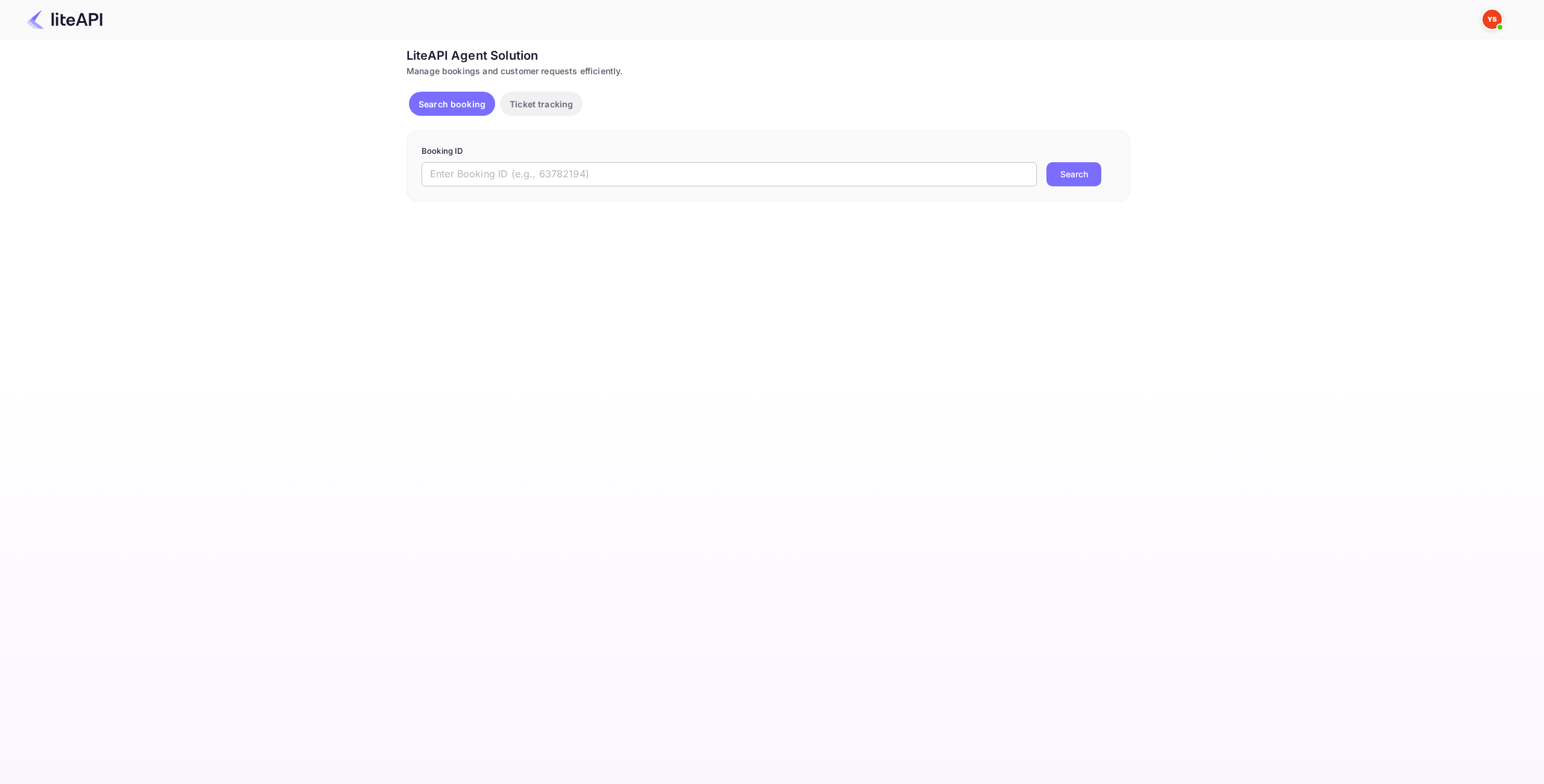
click at [638, 171] on input "text" at bounding box center [728, 174] width 615 height 24
paste input "8577828"
type input "8577828"
click at [1074, 180] on button "Search" at bounding box center [1074, 174] width 55 height 24
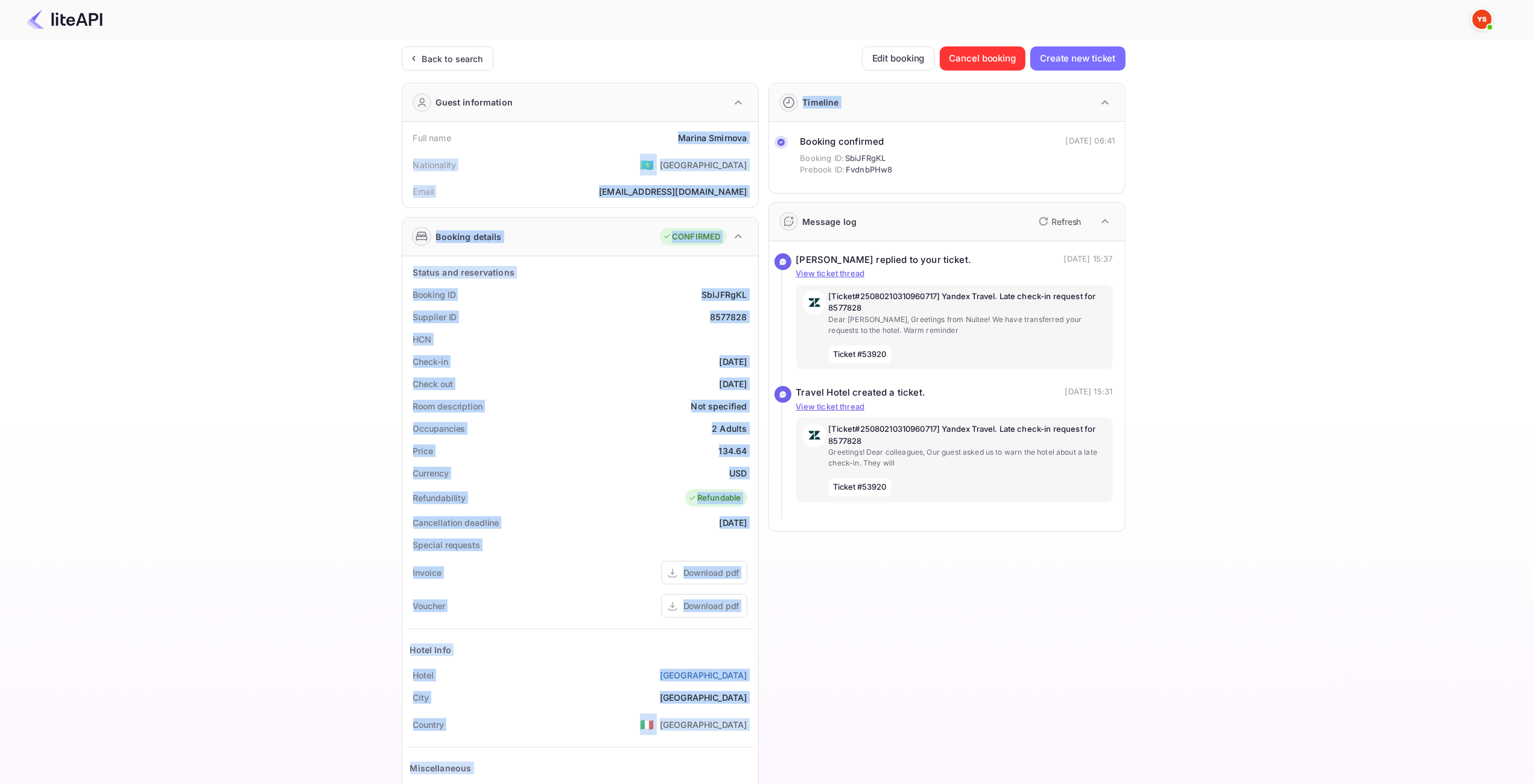
drag, startPoint x: 670, startPoint y: 136, endPoint x: 758, endPoint y: 135, distance: 88.0
click at [758, 135] on div "Guest information Full name [PERSON_NAME] Nationality 🇰🇿 [DEMOGRAPHIC_DATA] Ema…" at bounding box center [759, 468] width 734 height 790
drag, startPoint x: 627, startPoint y: 141, endPoint x: 636, endPoint y: 139, distance: 9.2
click at [627, 141] on div "Full name [PERSON_NAME]" at bounding box center [580, 138] width 347 height 23
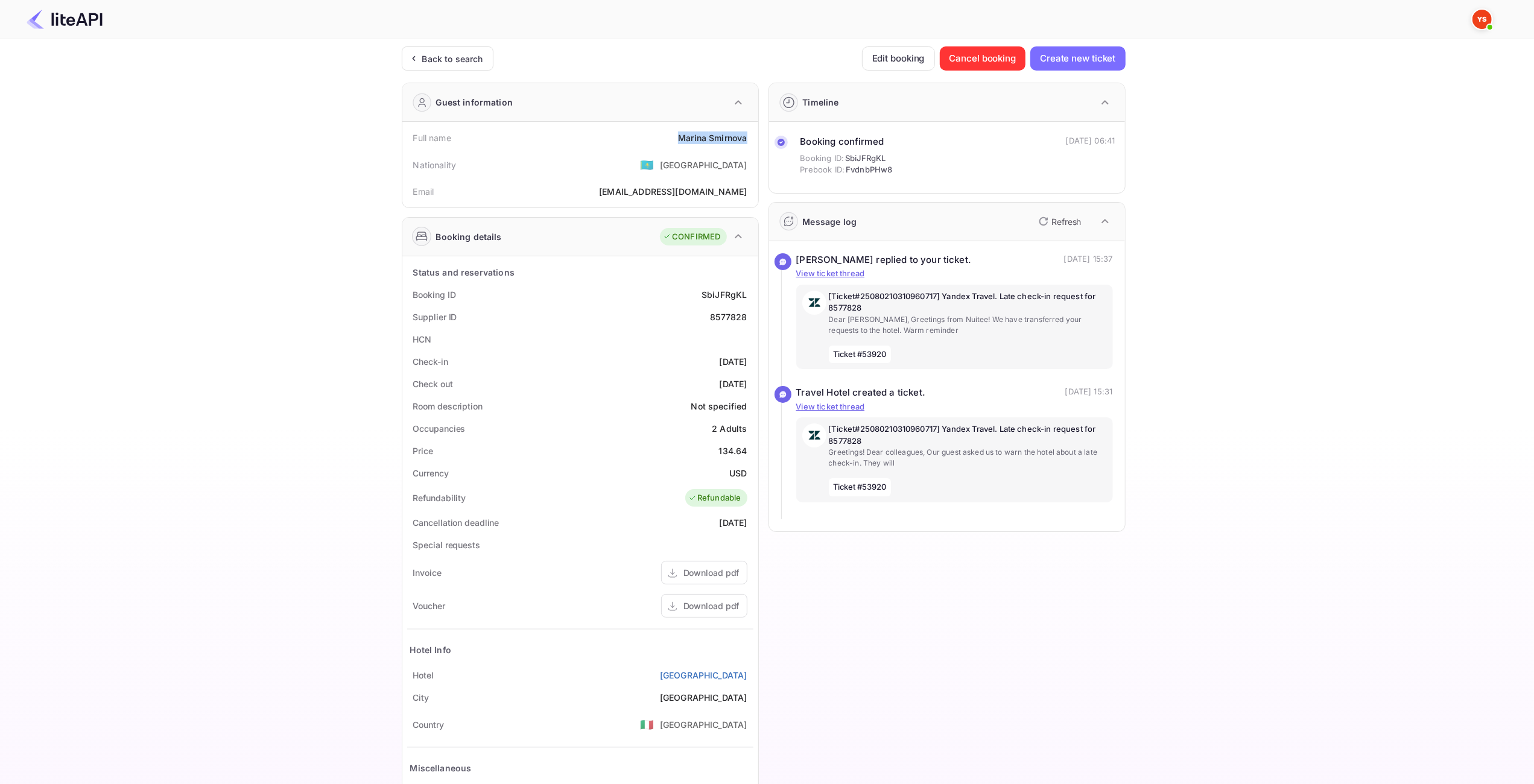
drag, startPoint x: 678, startPoint y: 136, endPoint x: 747, endPoint y: 138, distance: 69.0
click at [747, 138] on div "[PERSON_NAME]" at bounding box center [712, 138] width 68 height 13
copy div "[PERSON_NAME]"
click at [737, 446] on div "134.64" at bounding box center [733, 451] width 28 height 13
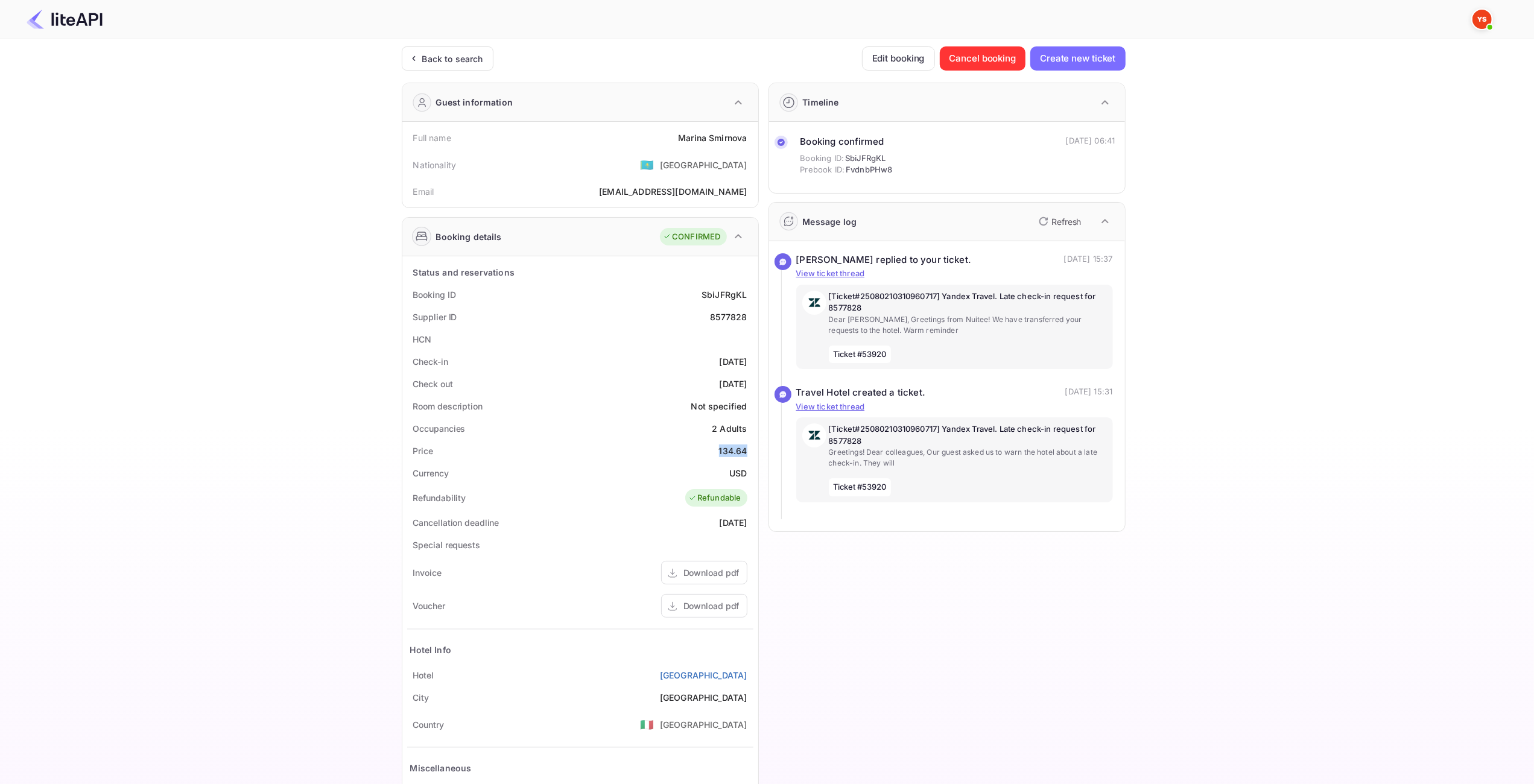
copy div "134.64"
click at [59, 23] on img at bounding box center [64, 19] width 76 height 19
click at [37, 19] on img at bounding box center [64, 19] width 76 height 19
click at [429, 50] on div "Back to search" at bounding box center [447, 59] width 92 height 24
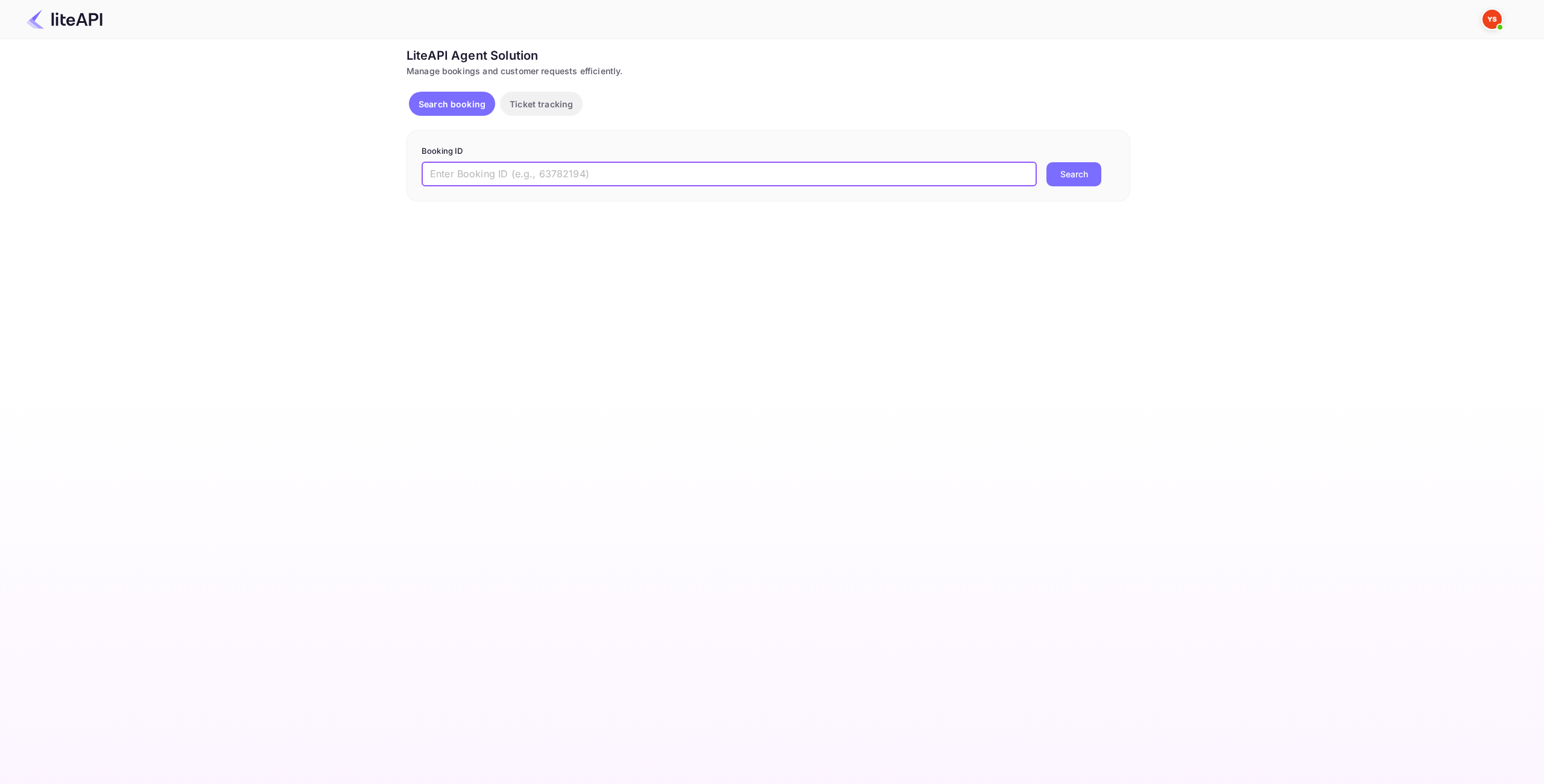
click at [564, 174] on input "text" at bounding box center [728, 174] width 615 height 24
paste input "8764961"
type input "8764961"
click at [1083, 165] on button "Search" at bounding box center [1074, 174] width 55 height 24
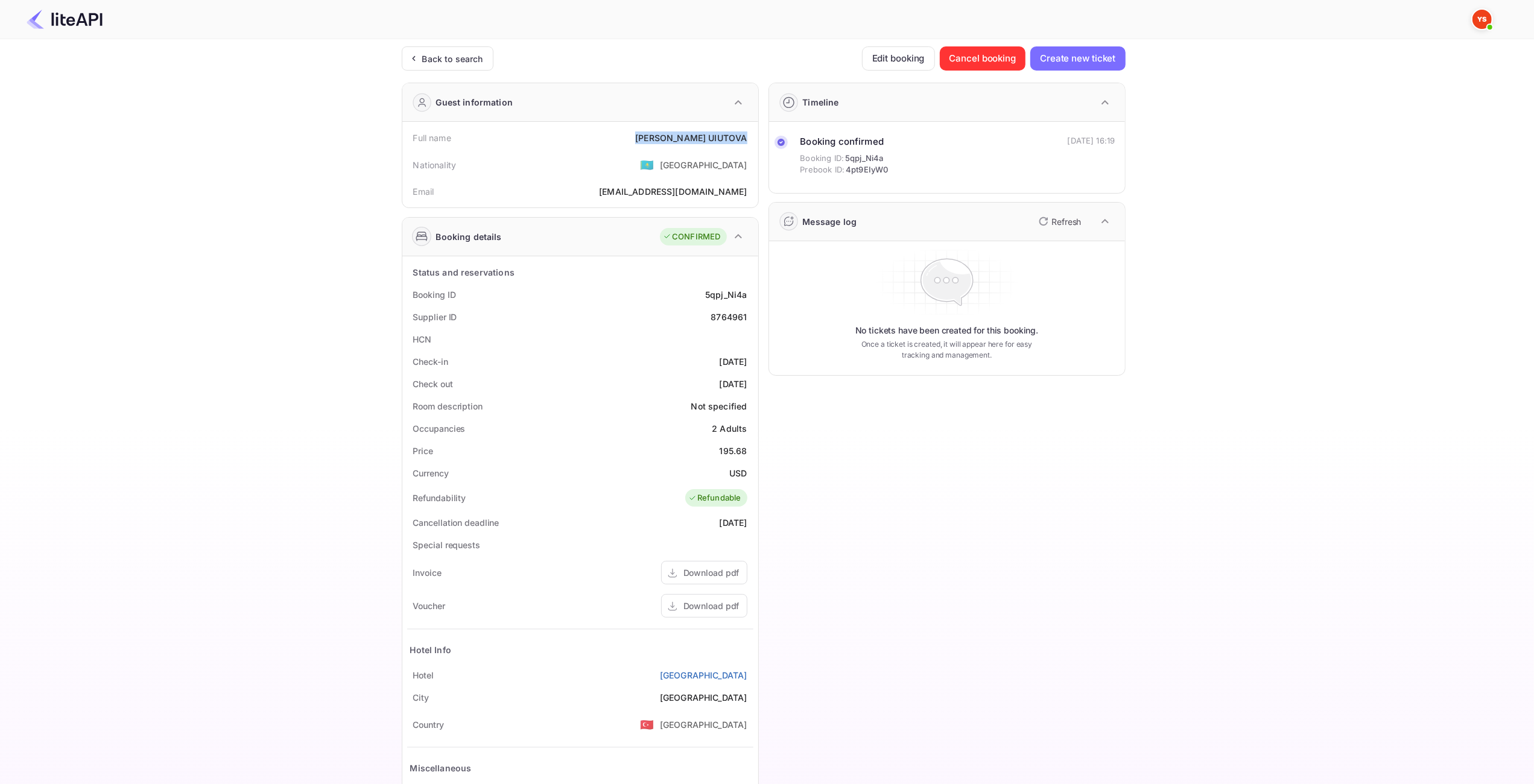
drag, startPoint x: 751, startPoint y: 141, endPoint x: 678, endPoint y: 132, distance: 73.6
click at [654, 135] on div "Full name [PERSON_NAME]" at bounding box center [580, 138] width 347 height 23
copy div "[PERSON_NAME]"
click at [740, 451] on div "195.68" at bounding box center [733, 451] width 28 height 13
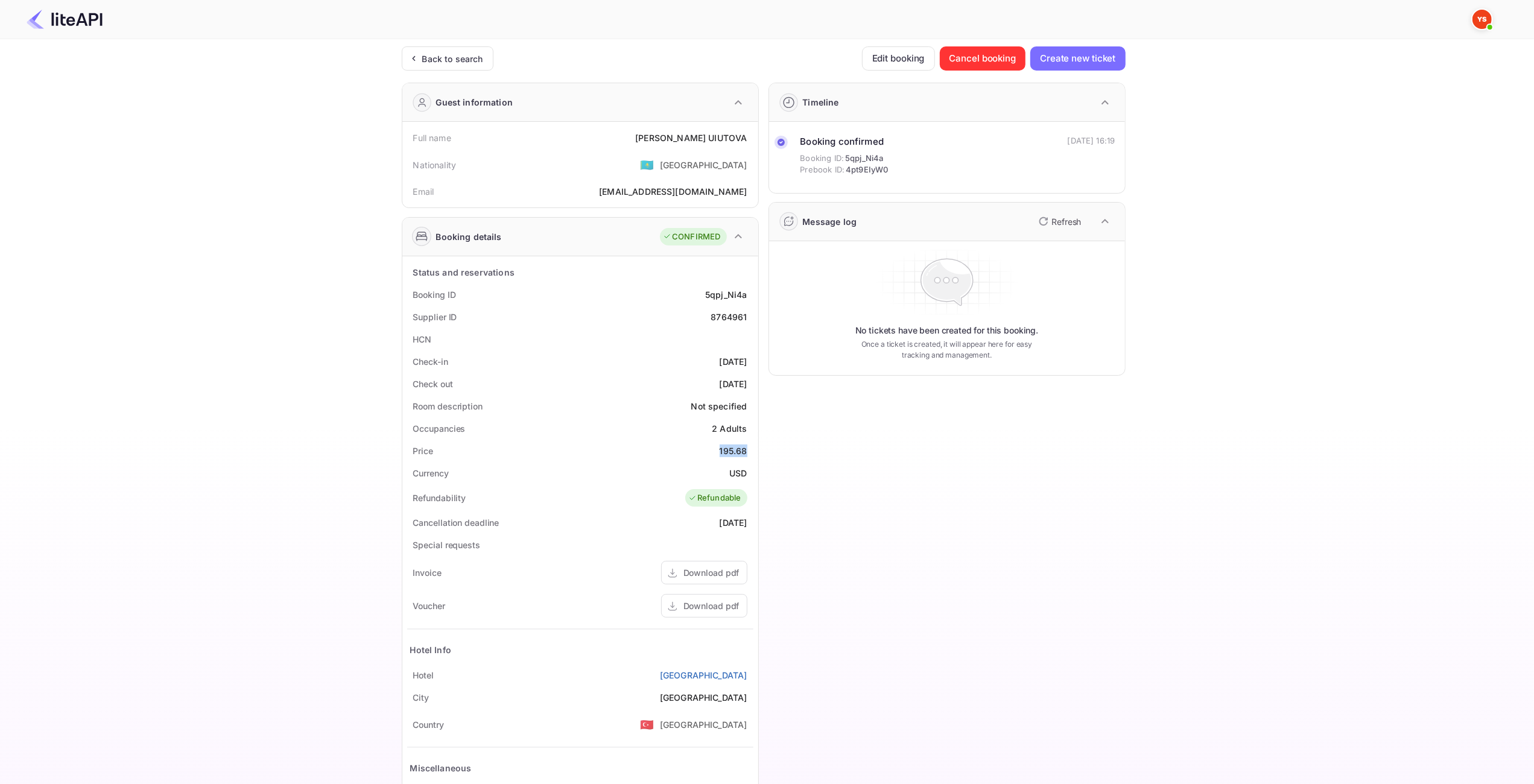
copy div "195.68"
click at [447, 86] on div "Guest information" at bounding box center [580, 102] width 356 height 39
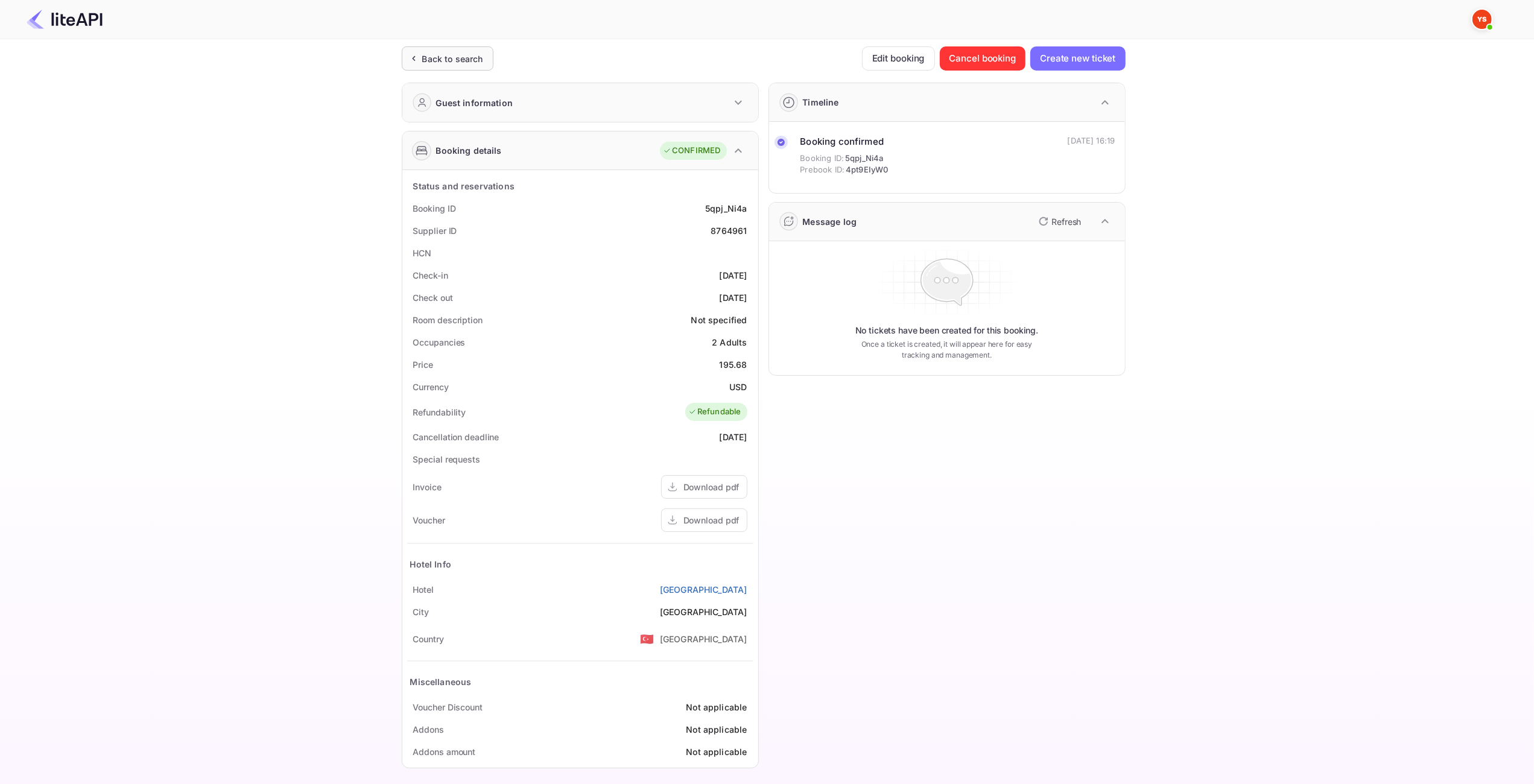
click at [447, 65] on div "Back to search" at bounding box center [447, 59] width 92 height 24
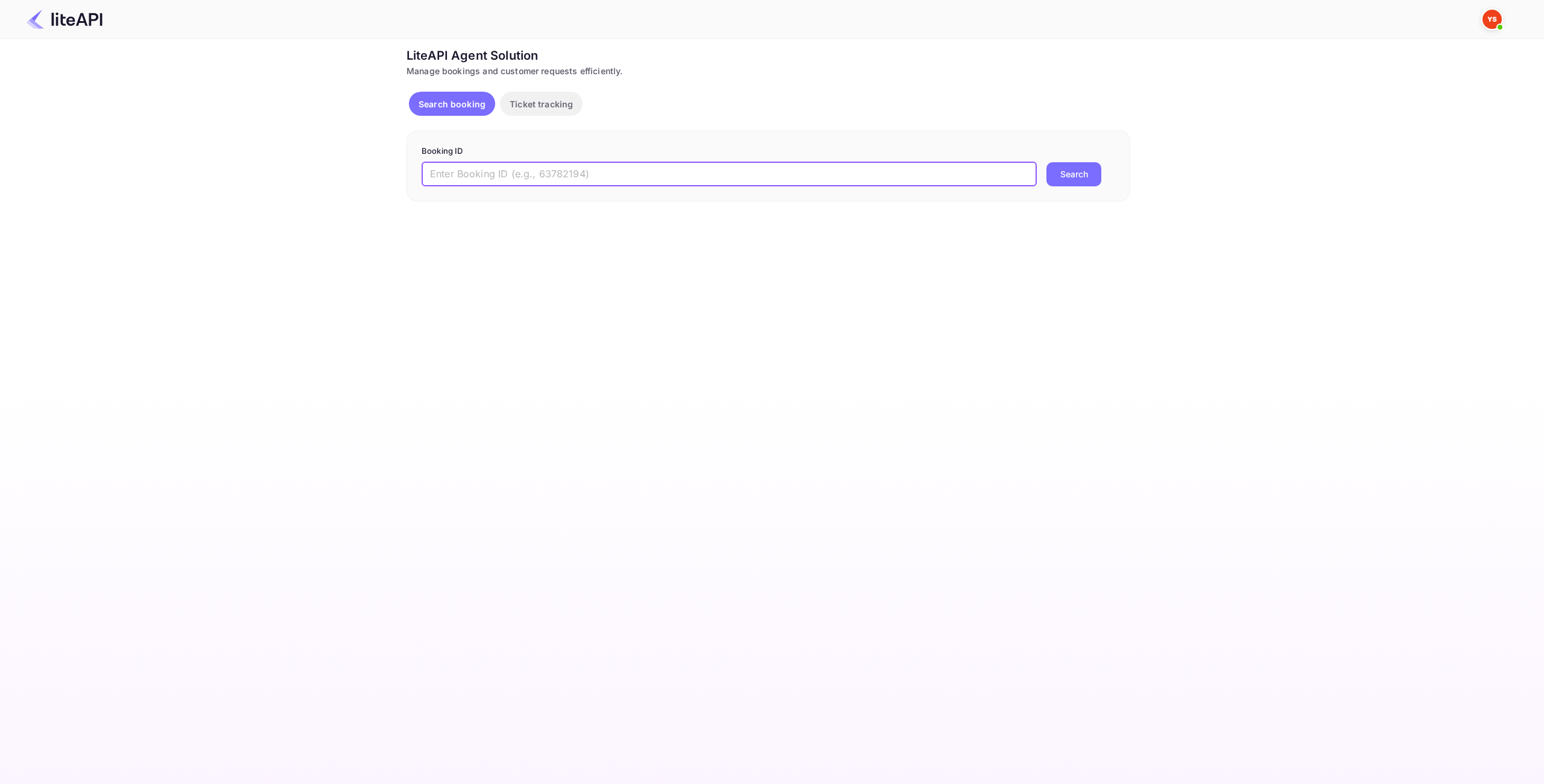
click at [589, 176] on input "text" at bounding box center [728, 174] width 615 height 24
paste input "8764961"
type input "8764961"
click at [1092, 181] on button "Search" at bounding box center [1074, 174] width 55 height 24
